Goal: Task Accomplishment & Management: Complete application form

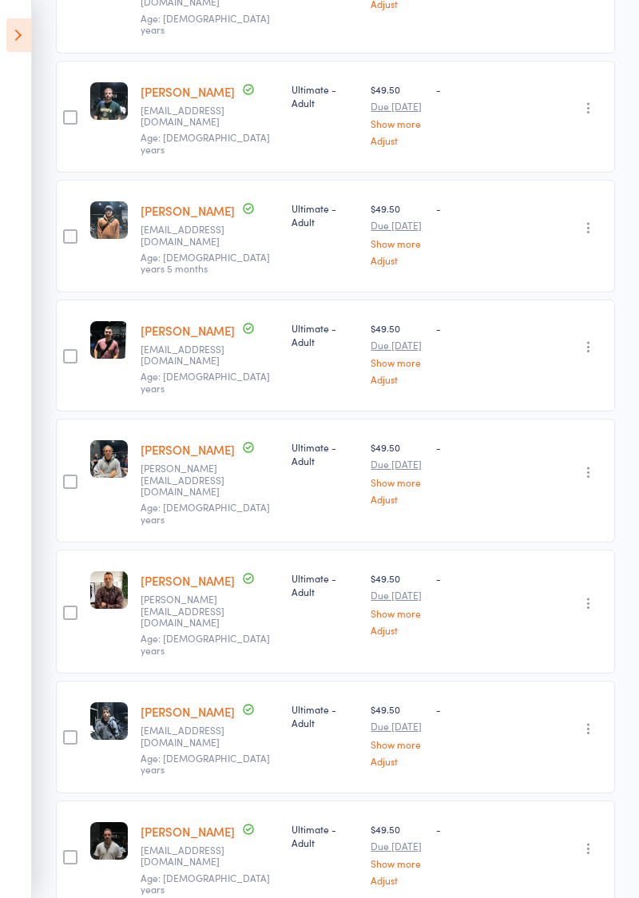
click at [28, 34] on icon at bounding box center [18, 35] width 25 height 34
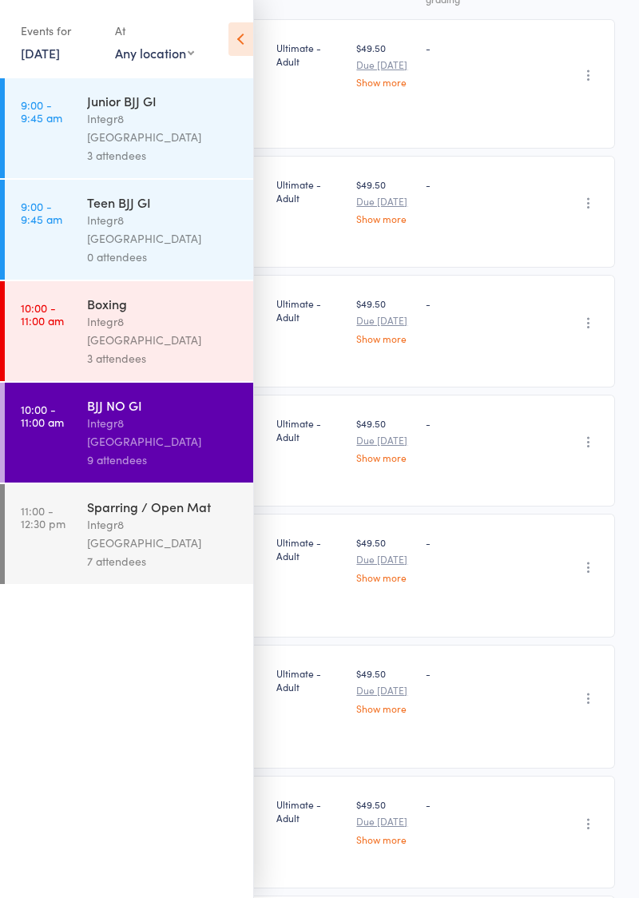
click at [237, 30] on icon at bounding box center [240, 39] width 25 height 34
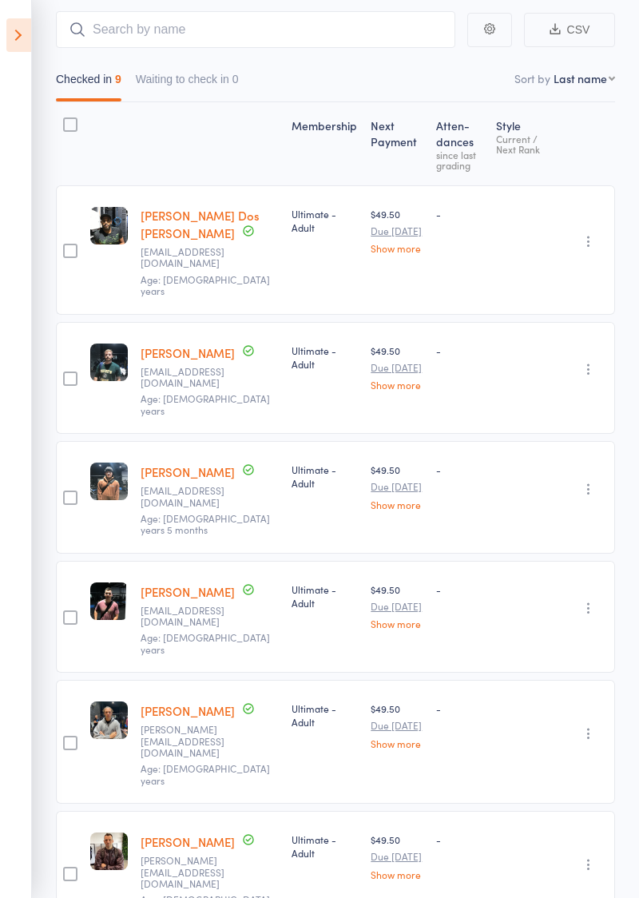
scroll to position [0, 0]
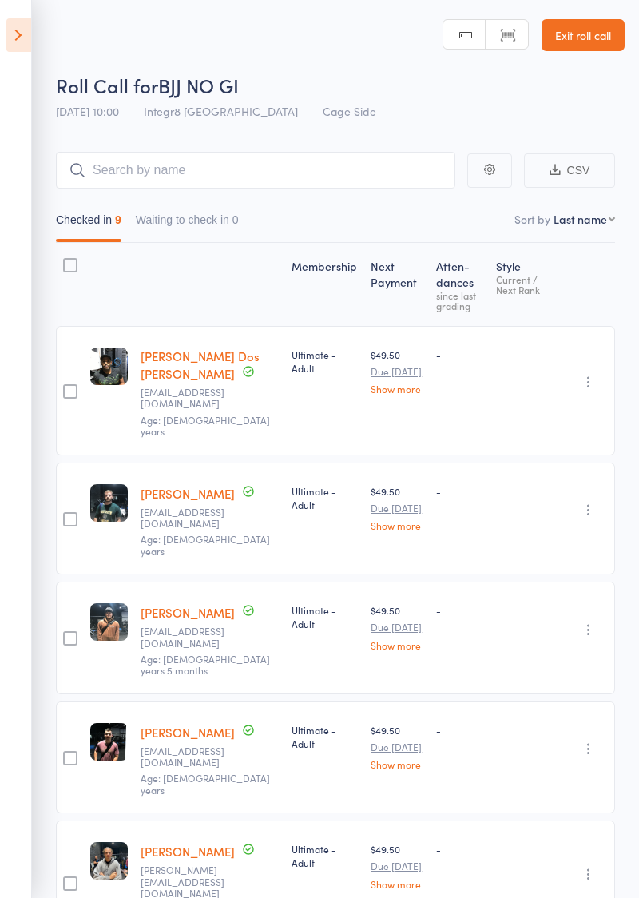
click at [583, 31] on link "Exit roll call" at bounding box center [583, 35] width 83 height 32
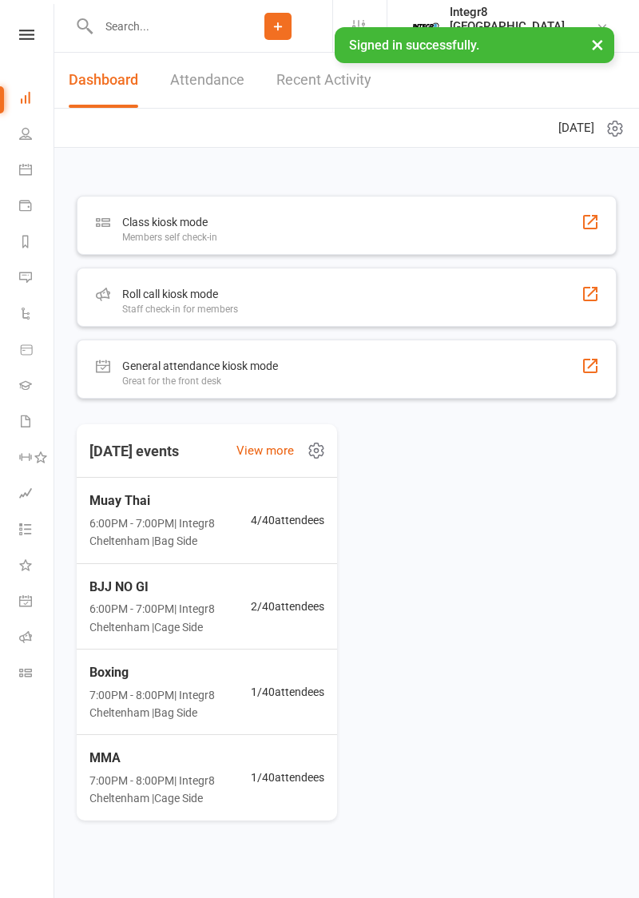
click at [181, 30] on input "text" at bounding box center [158, 26] width 130 height 22
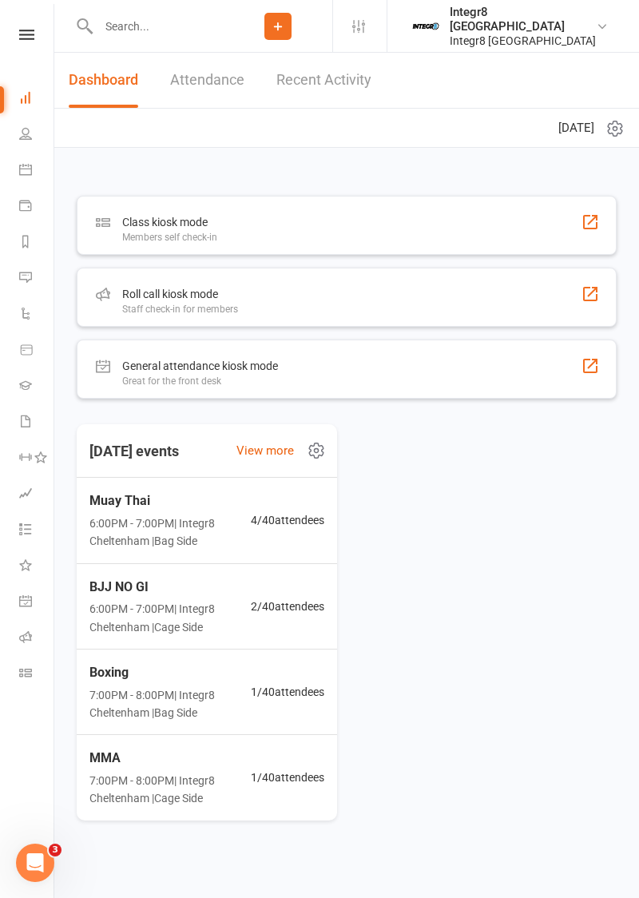
click at [30, 32] on icon at bounding box center [26, 35] width 15 height 10
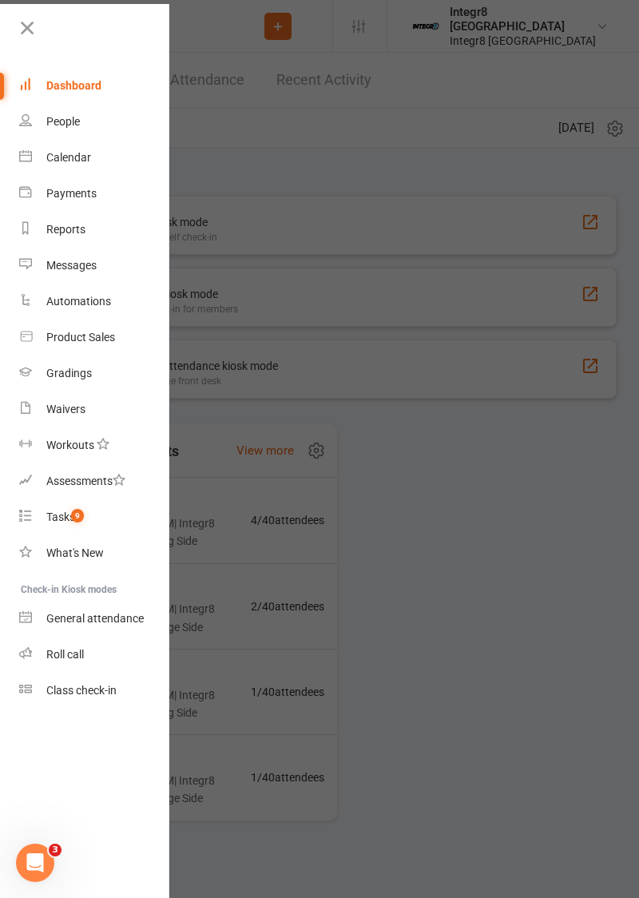
click at [34, 32] on icon at bounding box center [27, 28] width 22 height 22
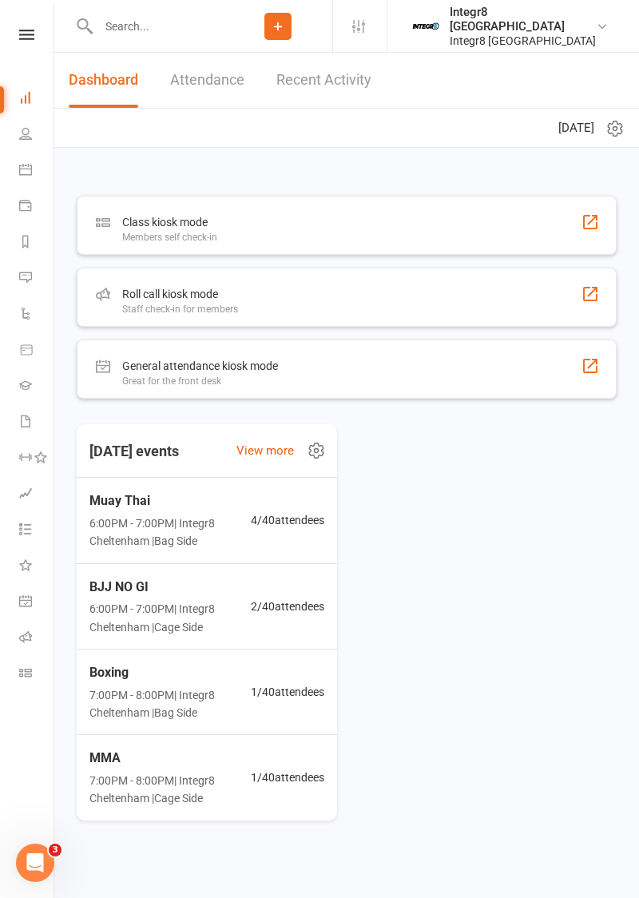
click at [183, 34] on input "text" at bounding box center [158, 26] width 130 height 22
click at [43, 37] on link at bounding box center [26, 35] width 57 height 10
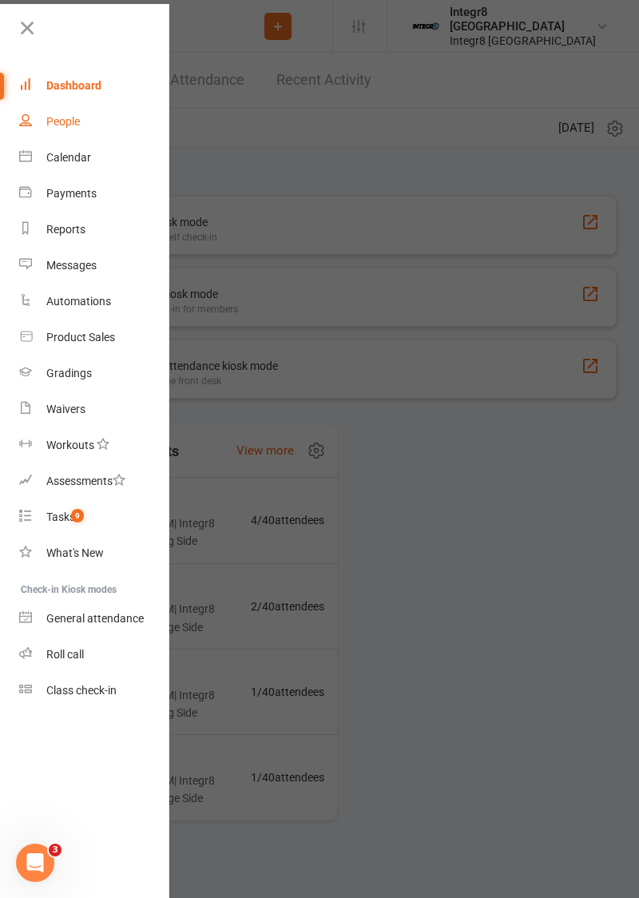
click at [75, 128] on link "People" at bounding box center [94, 122] width 151 height 36
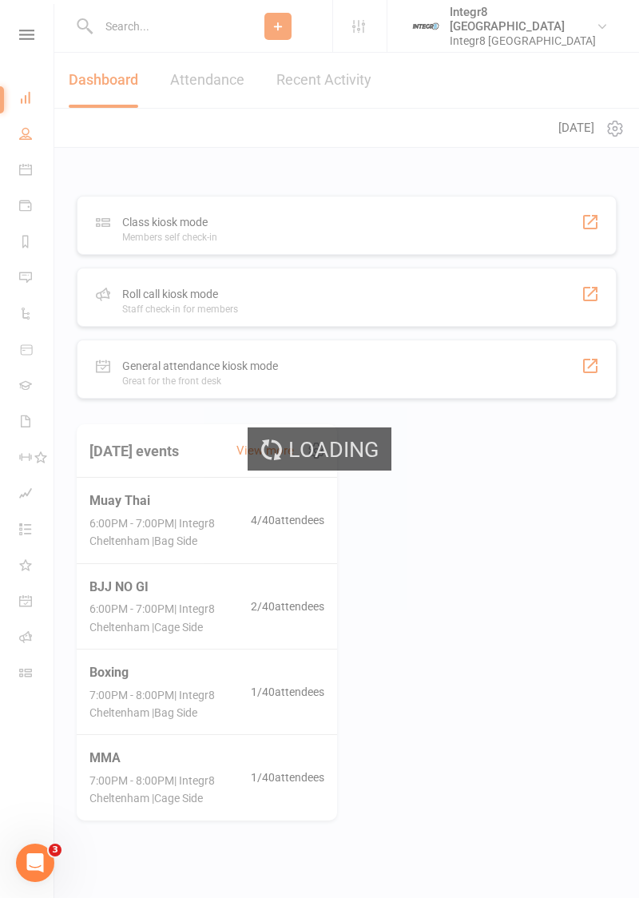
select select "100"
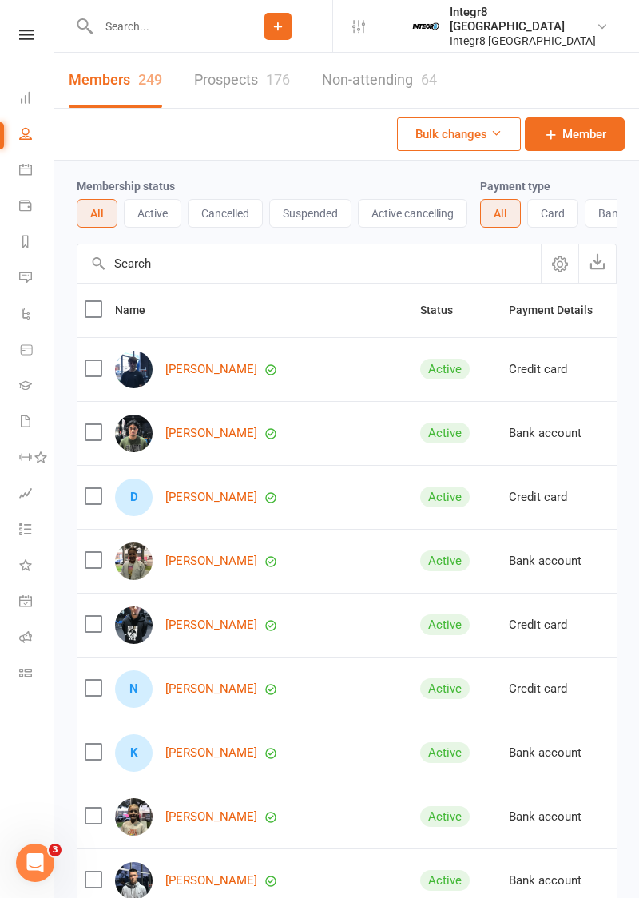
click at [30, 38] on icon at bounding box center [26, 35] width 15 height 10
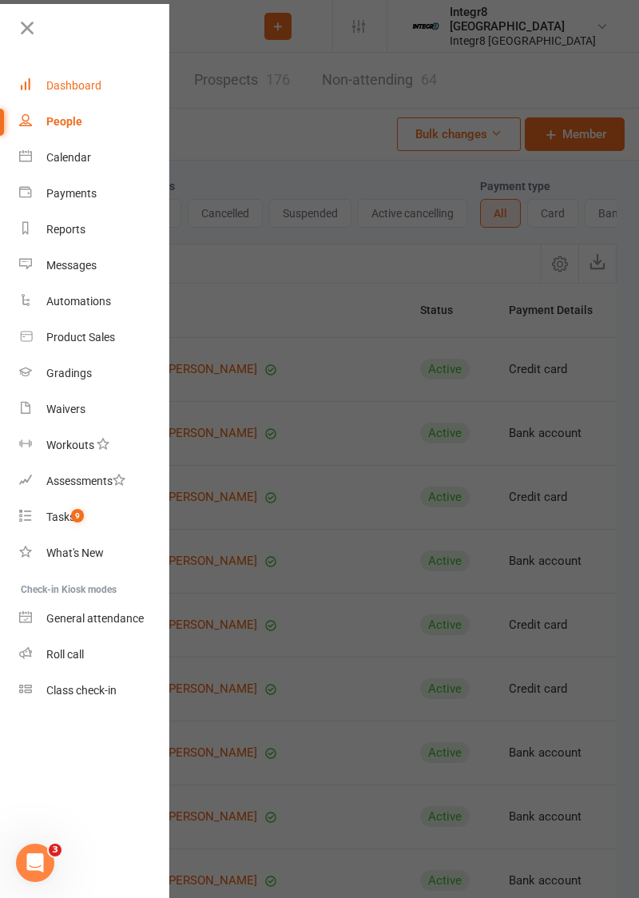
click at [54, 77] on link "Dashboard" at bounding box center [94, 86] width 151 height 36
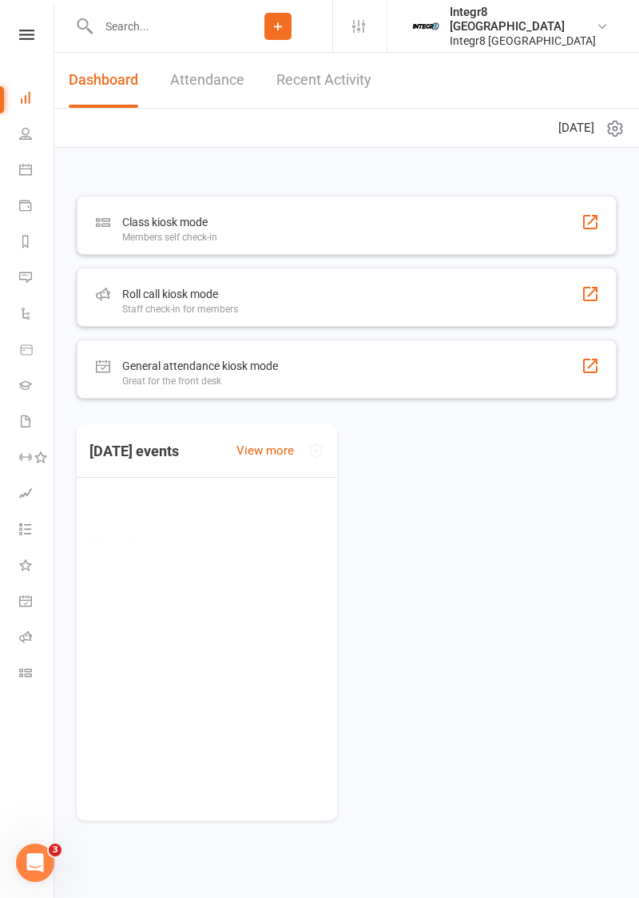
click at [164, 26] on input "text" at bounding box center [158, 26] width 130 height 22
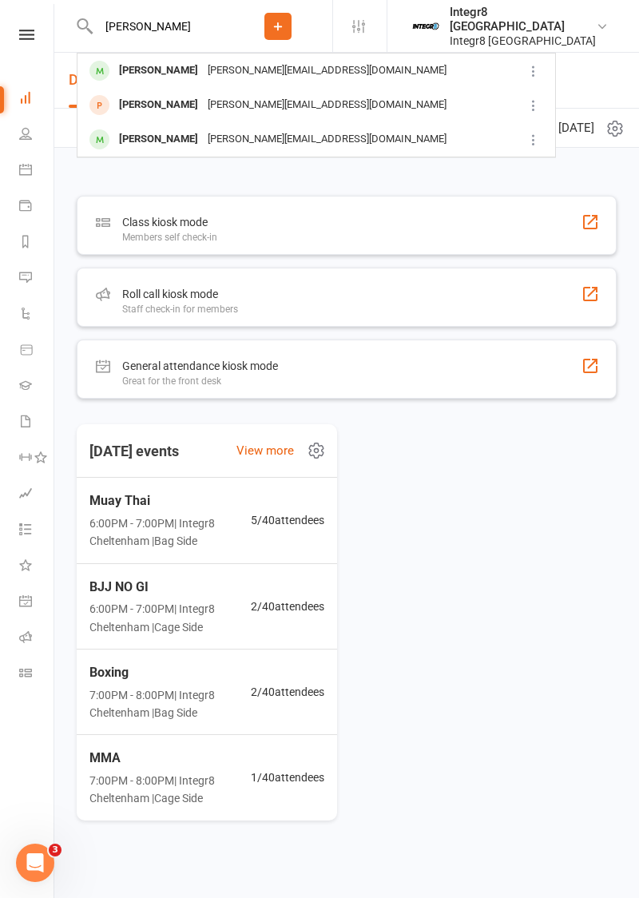
type input "Liu"
click at [426, 64] on div "Alice Liu Liu_alice_@hotmail.com" at bounding box center [297, 70] width 439 height 33
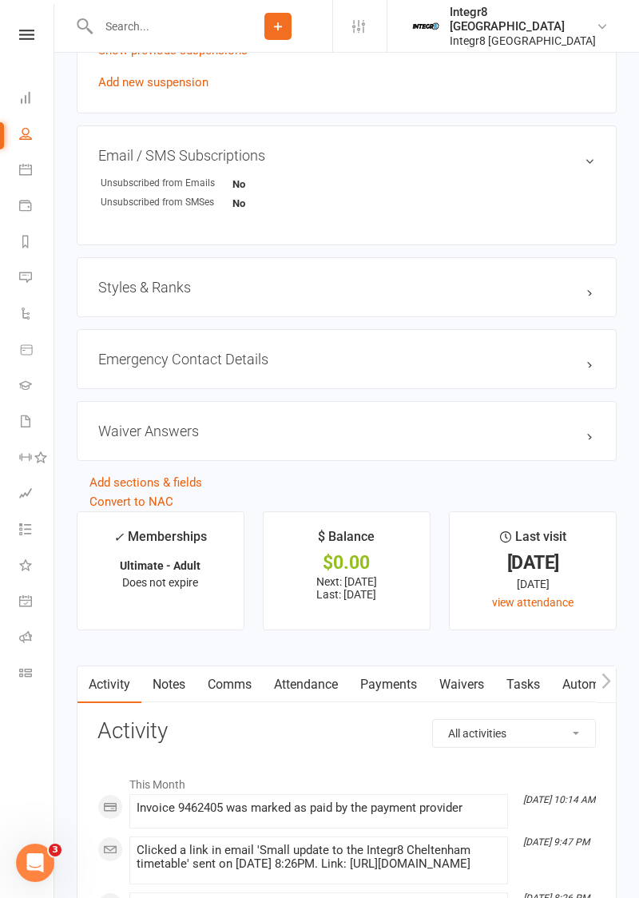
click at [478, 694] on link "Waivers" at bounding box center [461, 684] width 67 height 37
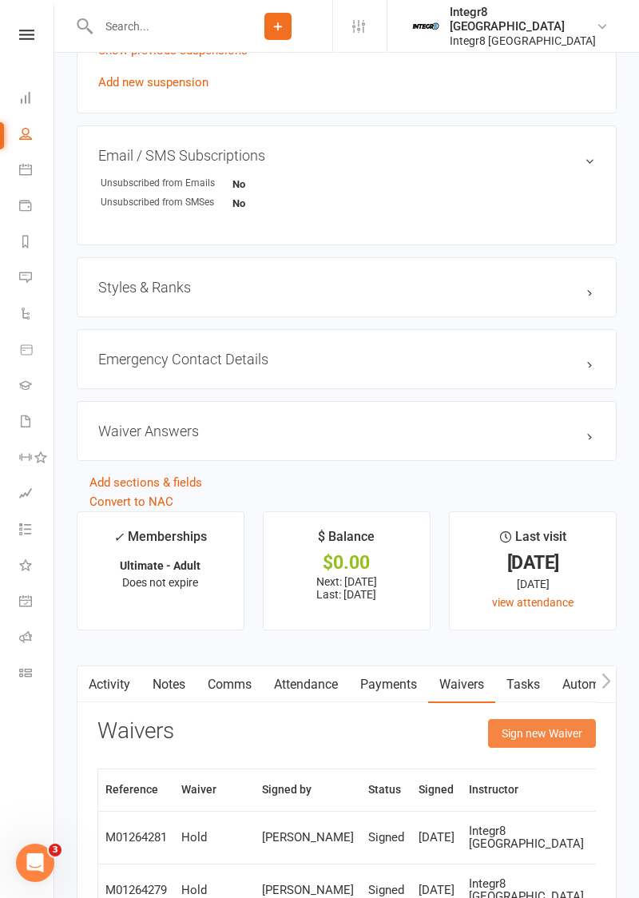
click at [540, 736] on button "Sign new Waiver" at bounding box center [542, 733] width 108 height 29
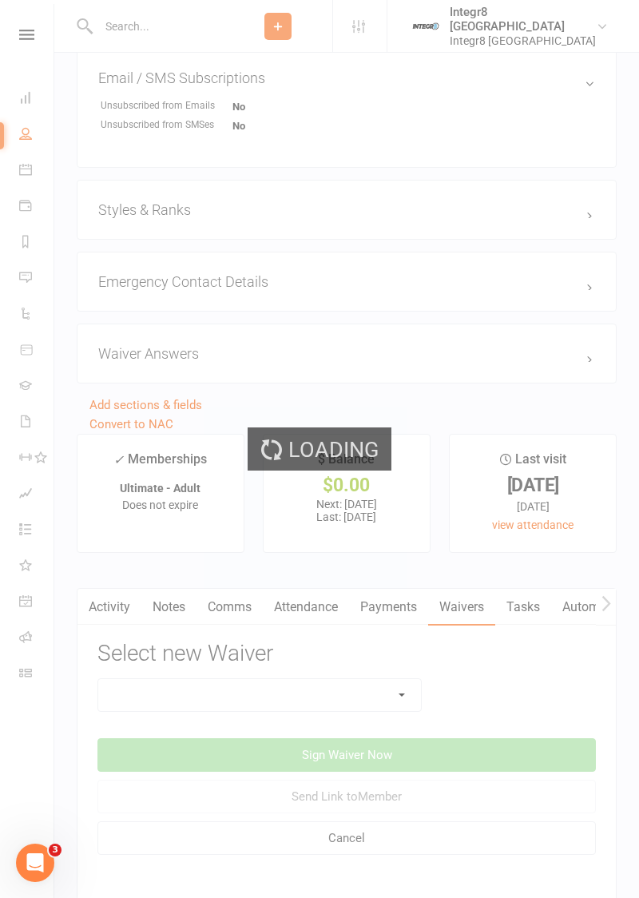
scroll to position [1069, 0]
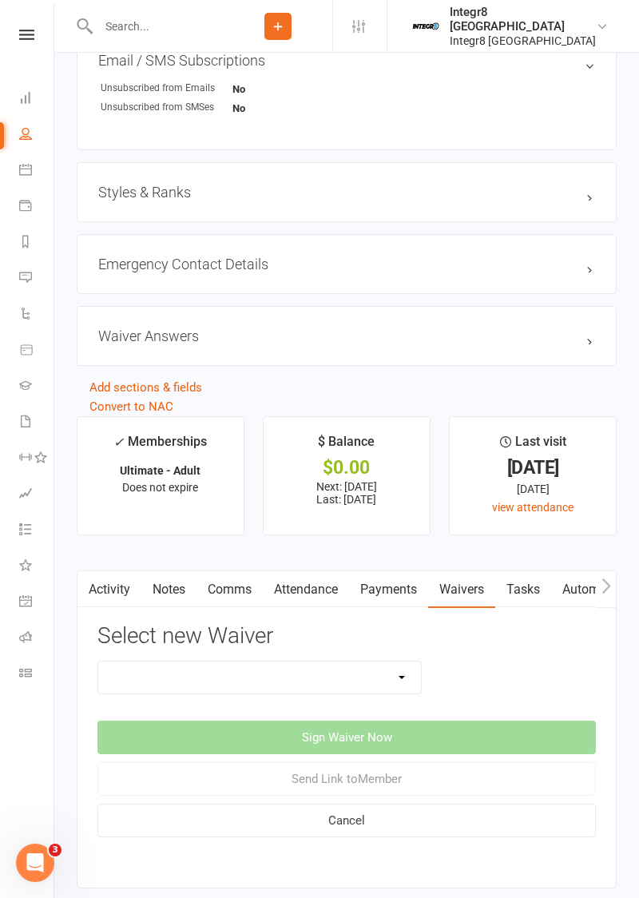
click at [390, 682] on select "10 Class Pass Cancellation Free Trial Hold Membership Document No Payers Paymen…" at bounding box center [259, 677] width 323 height 32
select select "13792"
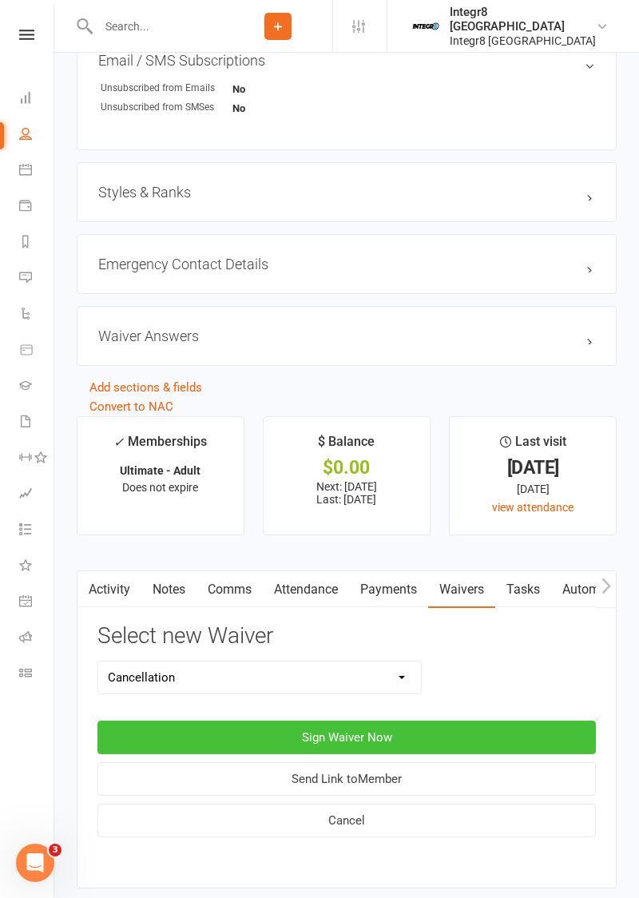
click at [454, 725] on button "Sign Waiver Now" at bounding box center [346, 737] width 498 height 34
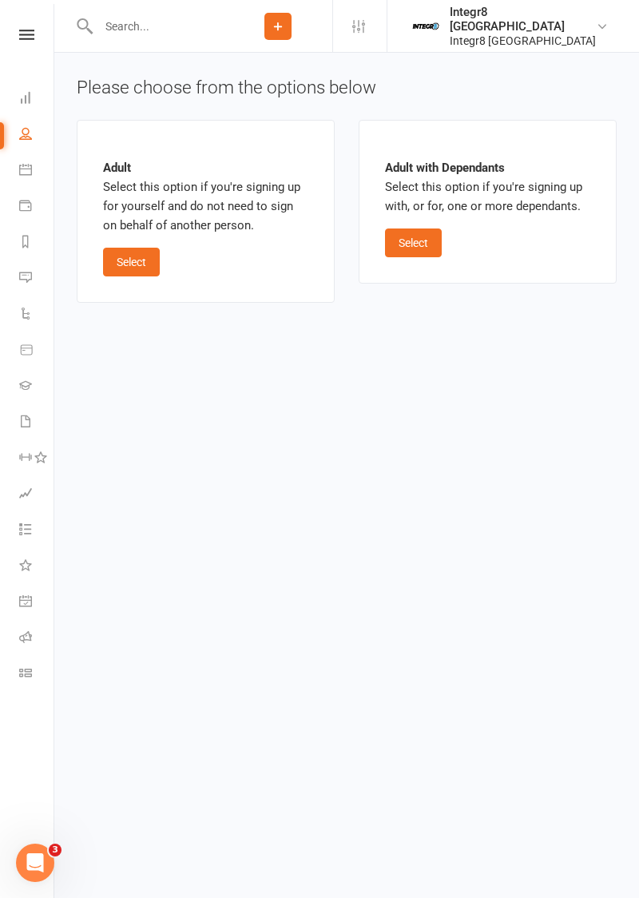
click at [131, 260] on button "Select" at bounding box center [131, 262] width 57 height 29
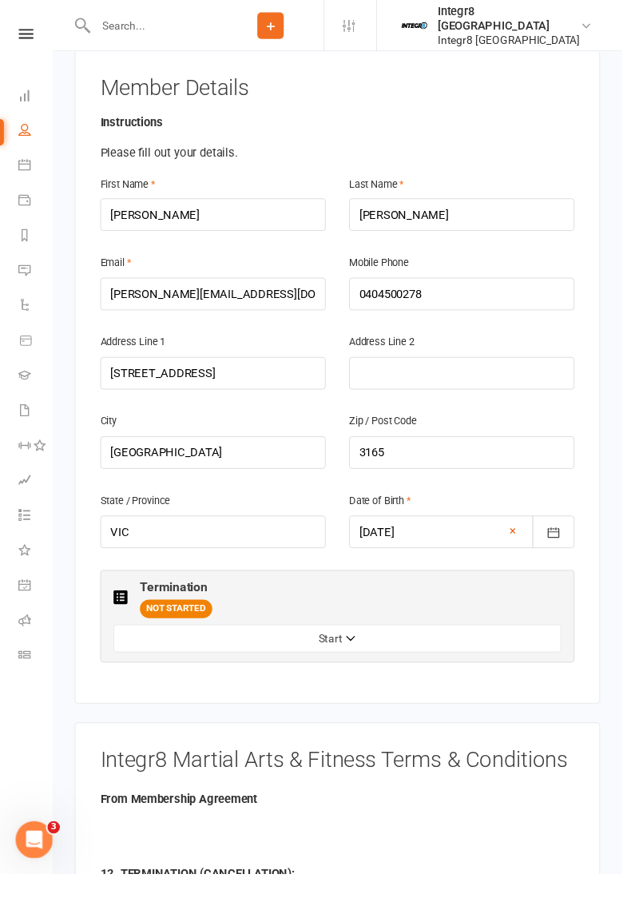
scroll to position [324, 0]
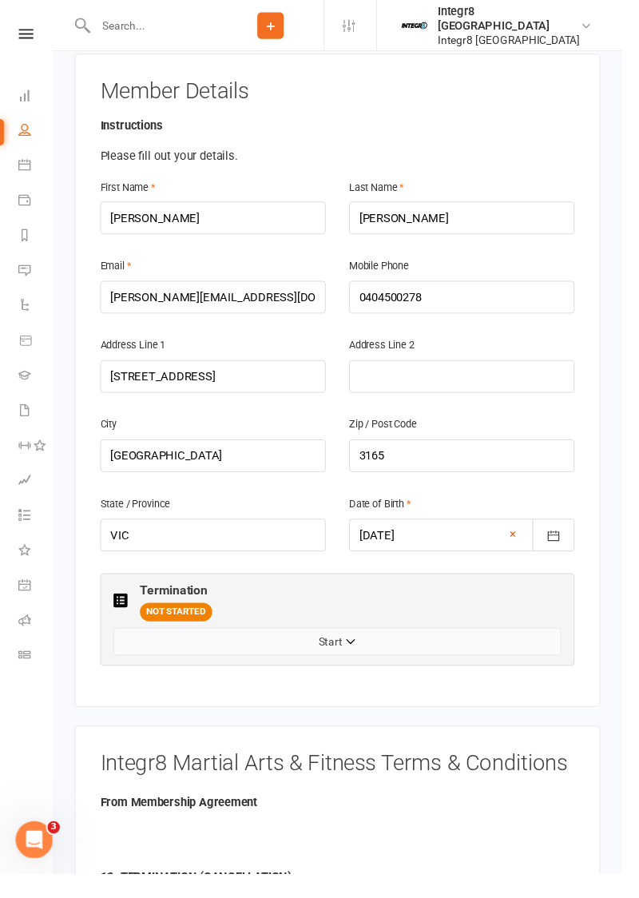
click at [426, 645] on button "Start" at bounding box center [347, 659] width 460 height 29
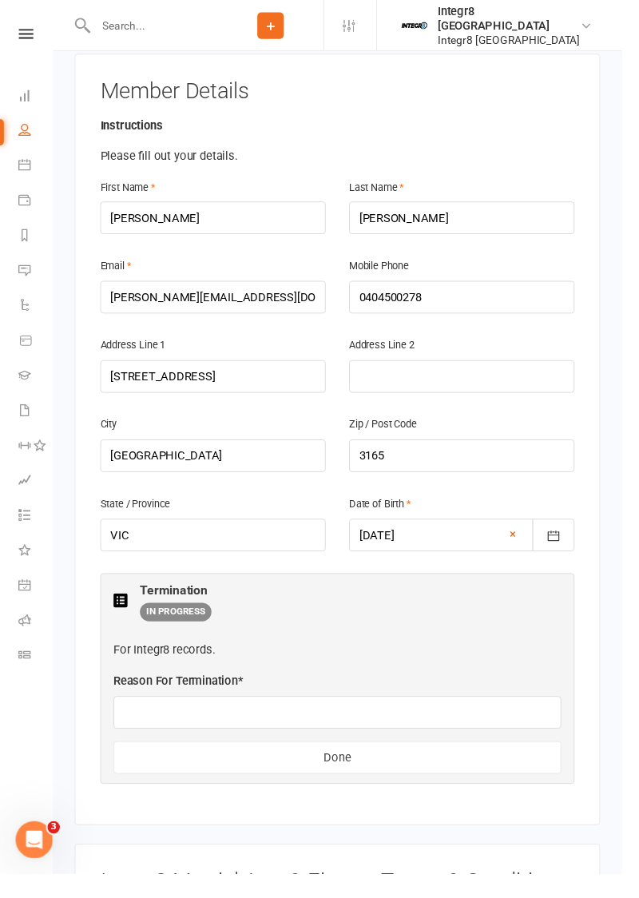
click at [497, 657] on div "For Integr8 records." at bounding box center [347, 666] width 460 height 19
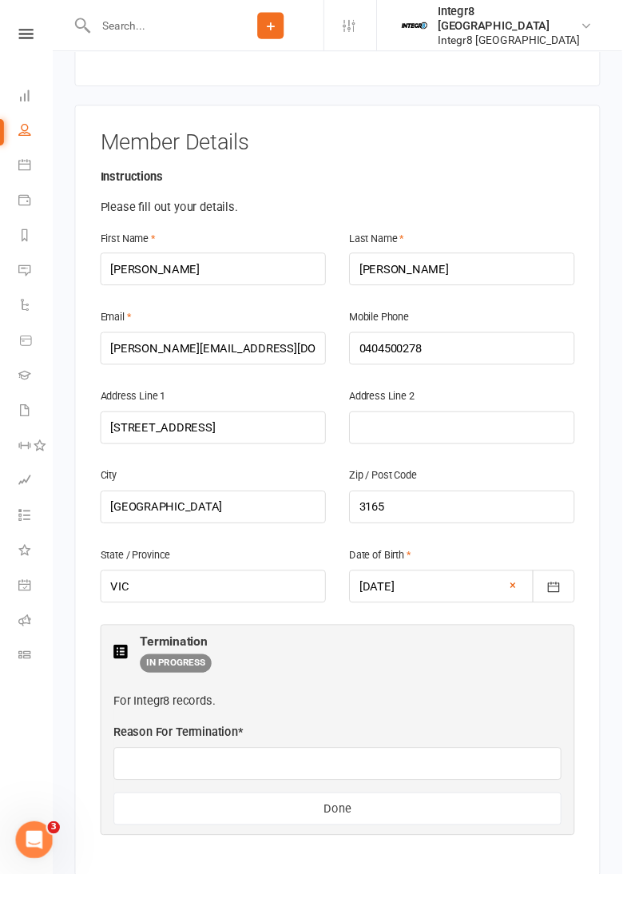
scroll to position [270, 0]
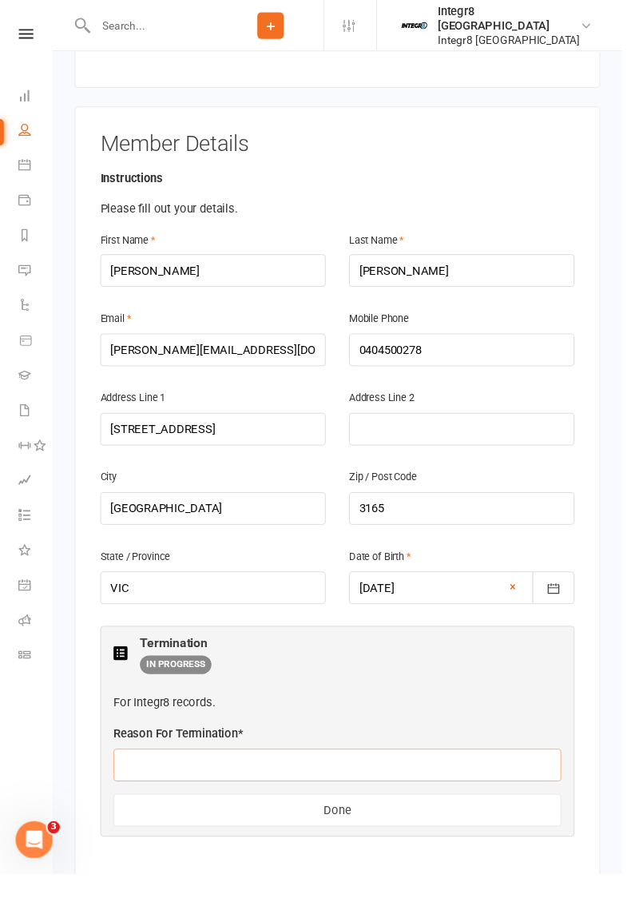
click at [276, 769] on input "text" at bounding box center [347, 786] width 460 height 34
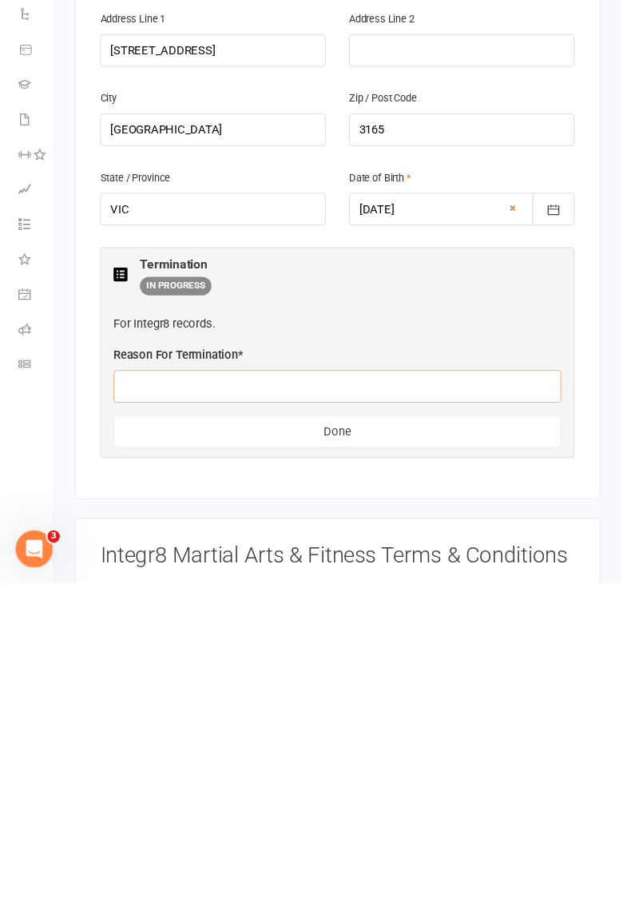
scroll to position [364, 0]
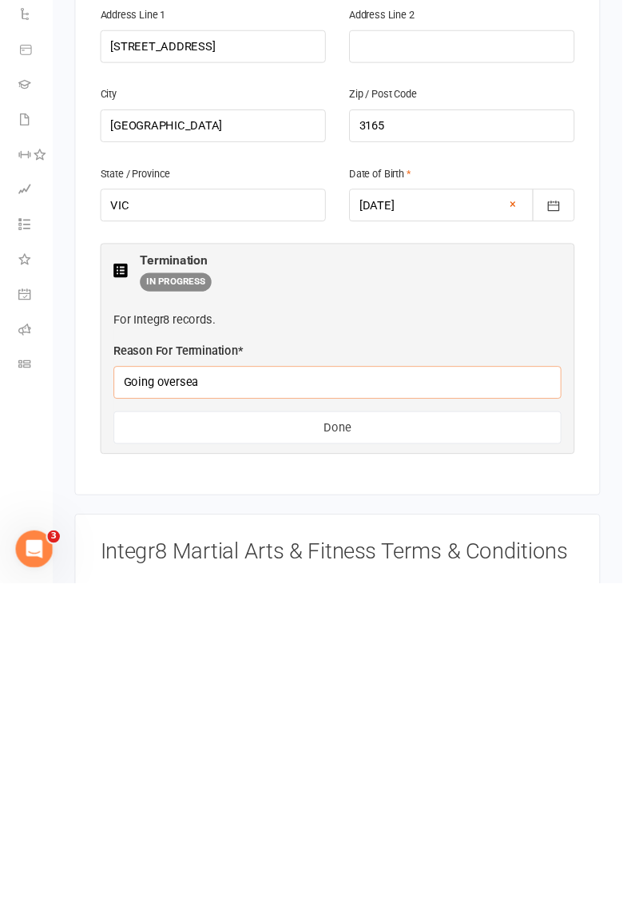
type input "Going overseas"
click at [386, 721] on button "Done" at bounding box center [347, 738] width 460 height 34
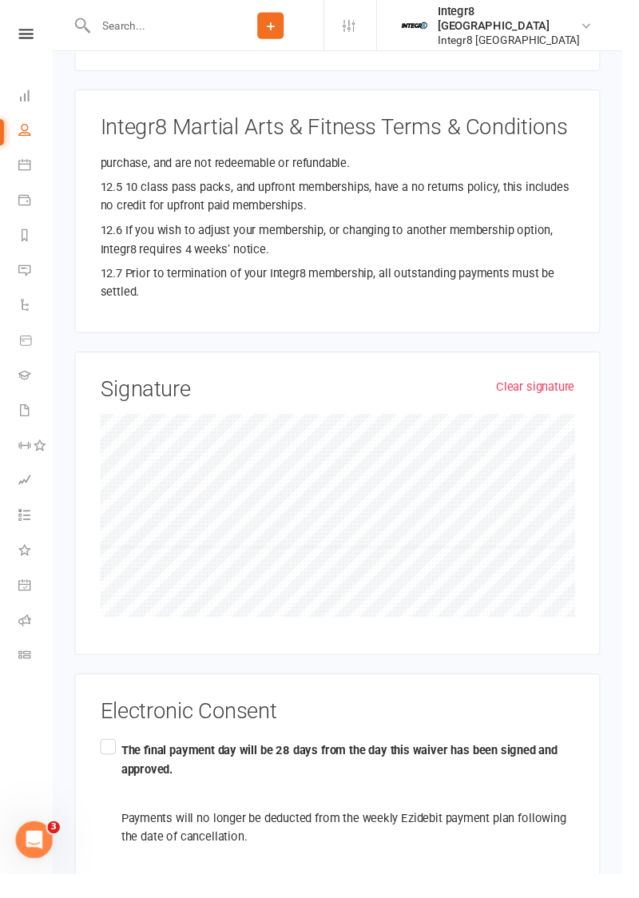
scroll to position [966, 0]
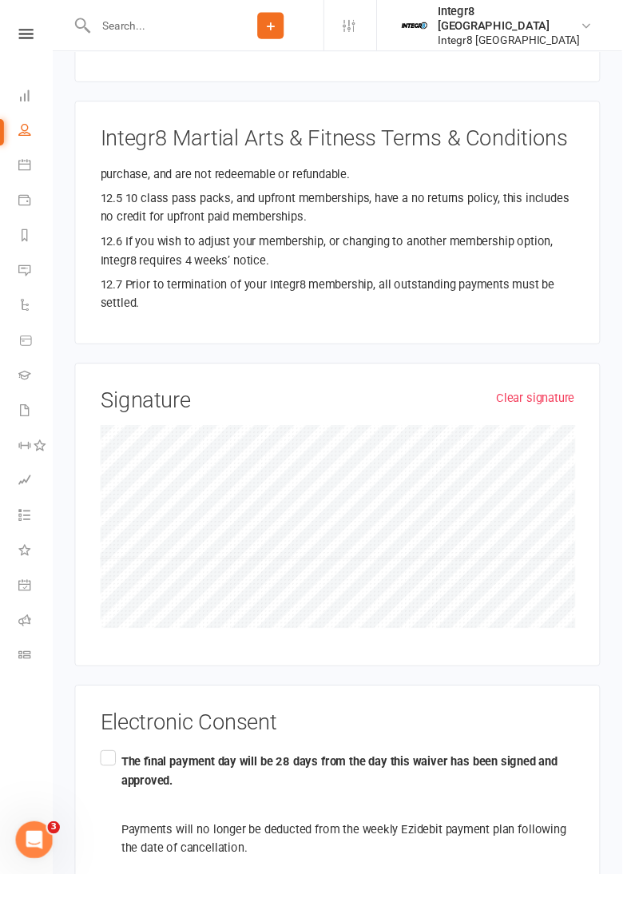
click at [111, 768] on label "The final payment day will be 28 days from the day this waiver has been signed …" at bounding box center [346, 897] width 487 height 259
click at [111, 768] on input "The final payment day will be 28 days from the day this waiver has been signed …" at bounding box center [108, 768] width 10 height 0
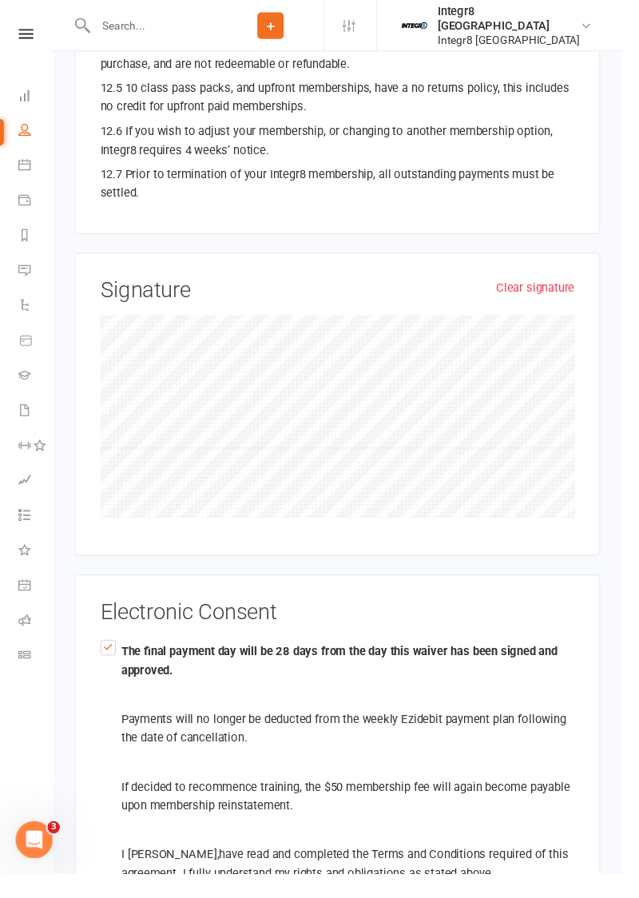
scroll to position [1102, 0]
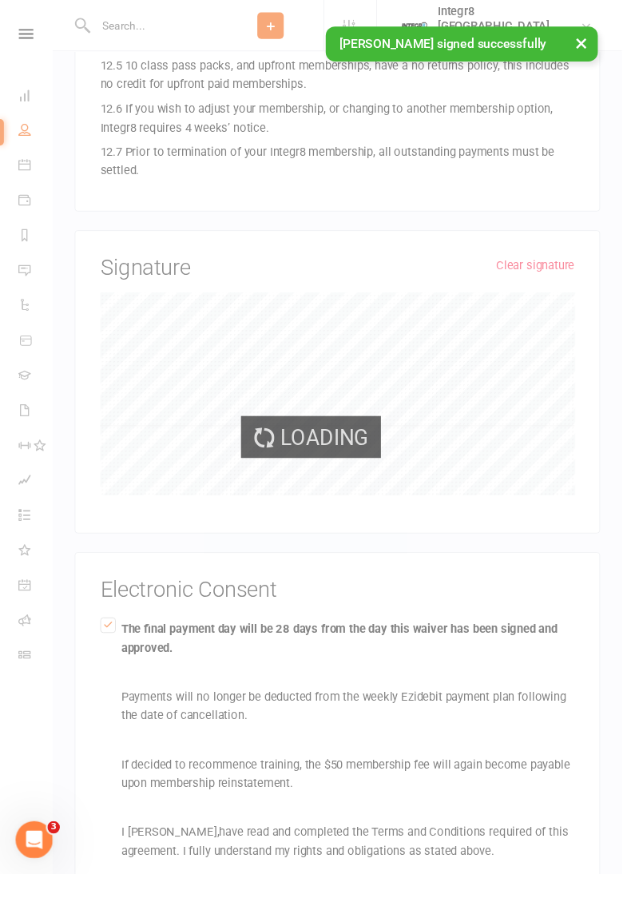
scroll to position [659, 0]
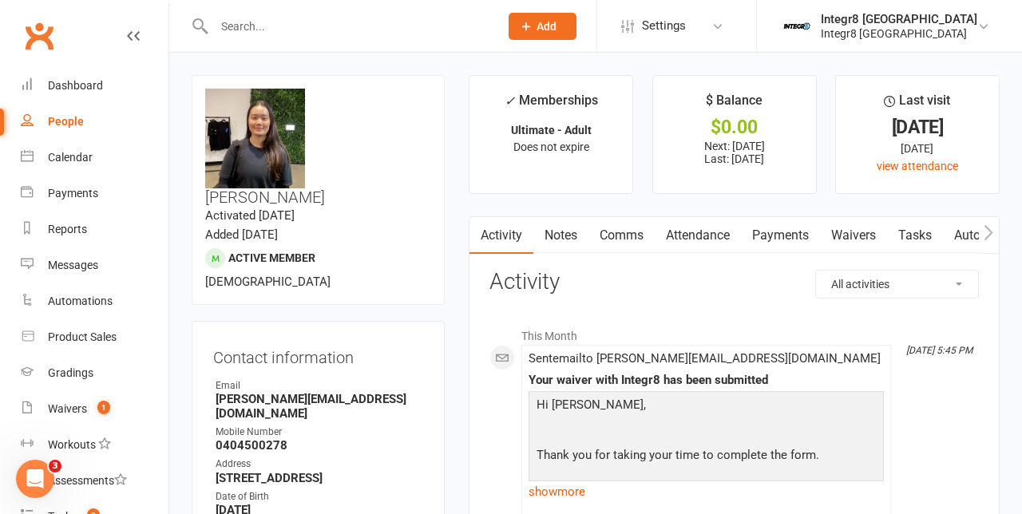
click at [638, 165] on ul "✓ Memberships Ultimate - Adult Does not expire $ Balance $0.00 Next: 20 Oct 202…" at bounding box center [734, 134] width 531 height 119
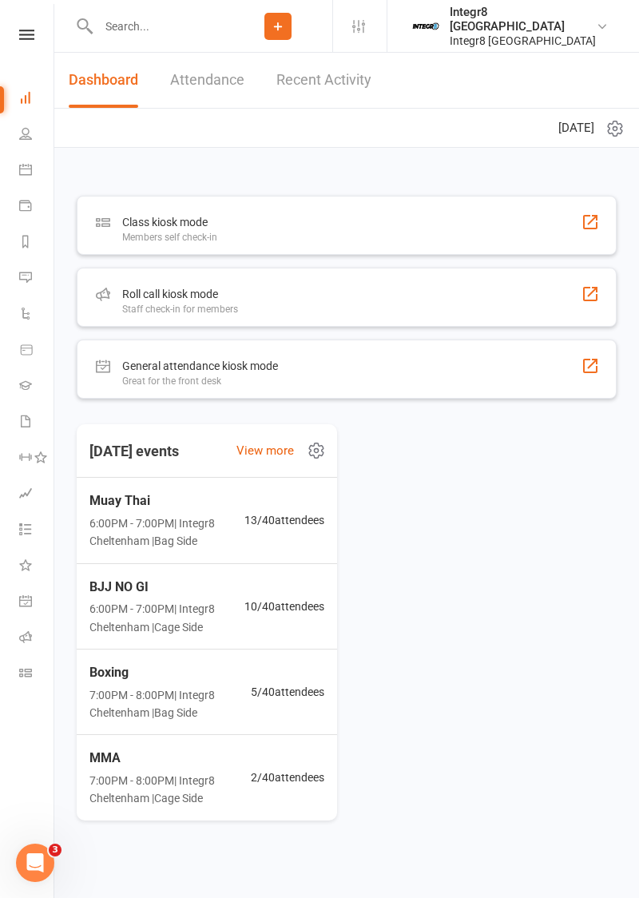
click at [503, 304] on div "Roll call kiosk mode Staff check-in for members" at bounding box center [347, 297] width 540 height 59
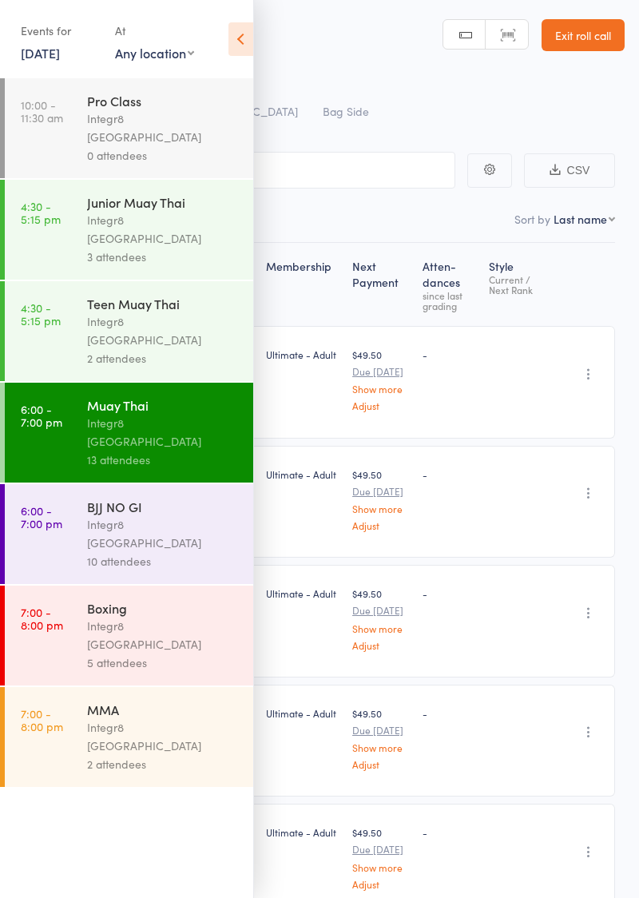
click at [244, 41] on icon at bounding box center [240, 39] width 25 height 34
